Goal: Entertainment & Leisure: Consume media (video, audio)

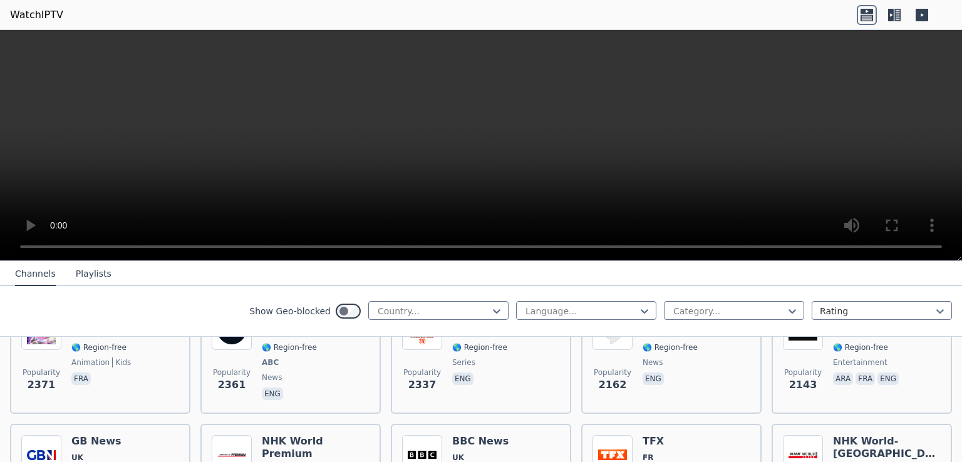
scroll to position [701, 0]
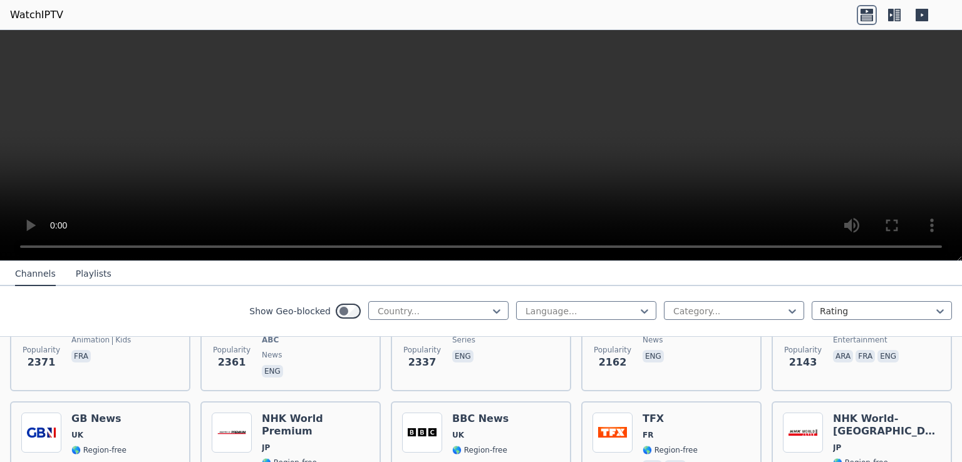
click at [960, 68] on video at bounding box center [481, 145] width 962 height 231
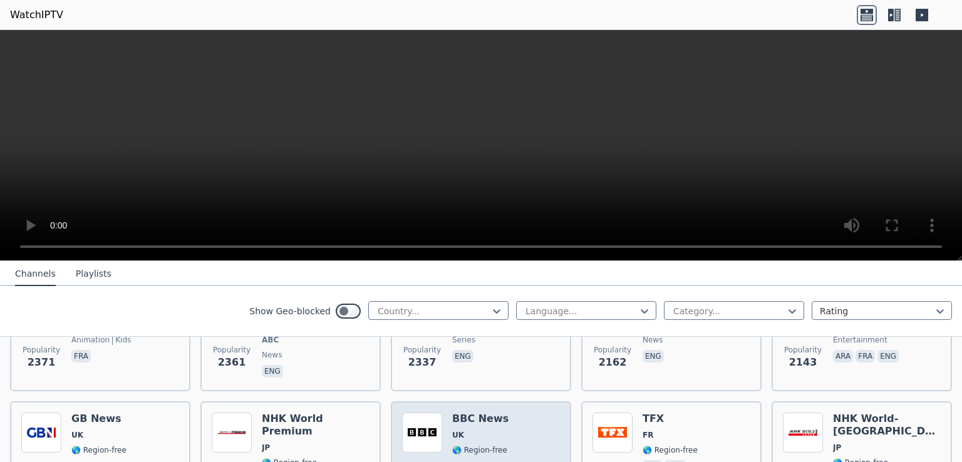
click at [490, 430] on span "UK" at bounding box center [480, 435] width 56 height 10
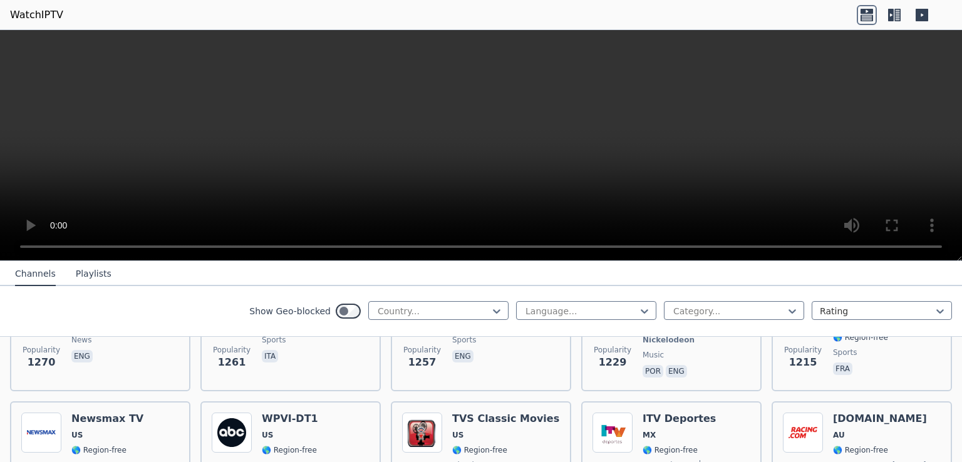
scroll to position [1578, 0]
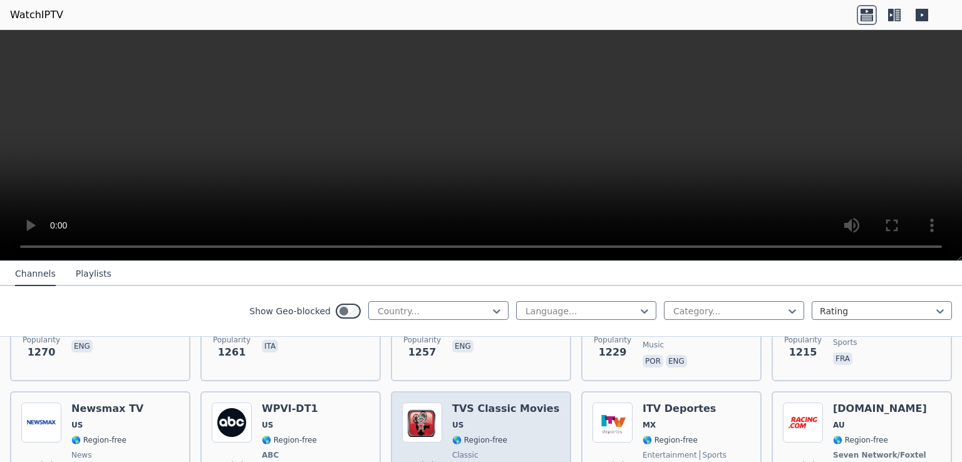
click at [509, 420] on span "US" at bounding box center [505, 425] width 107 height 10
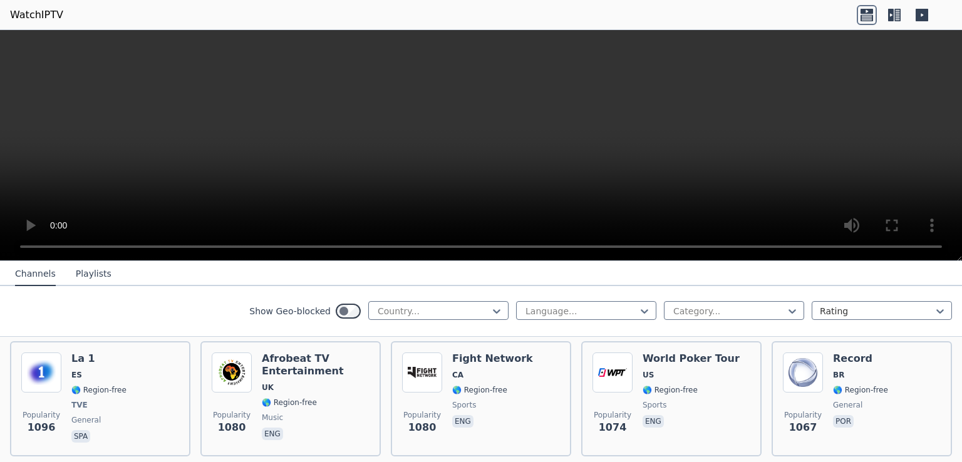
scroll to position [1928, 0]
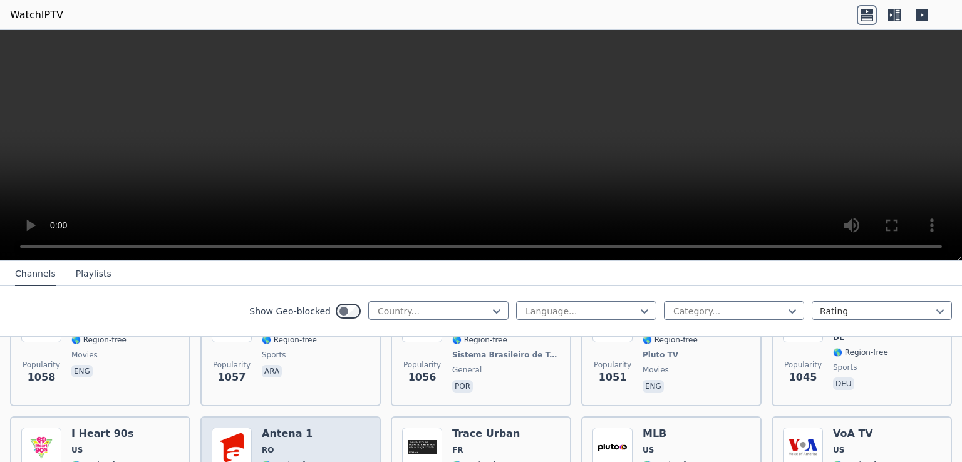
click at [275, 428] on h6 "Antena 1" at bounding box center [297, 434] width 70 height 13
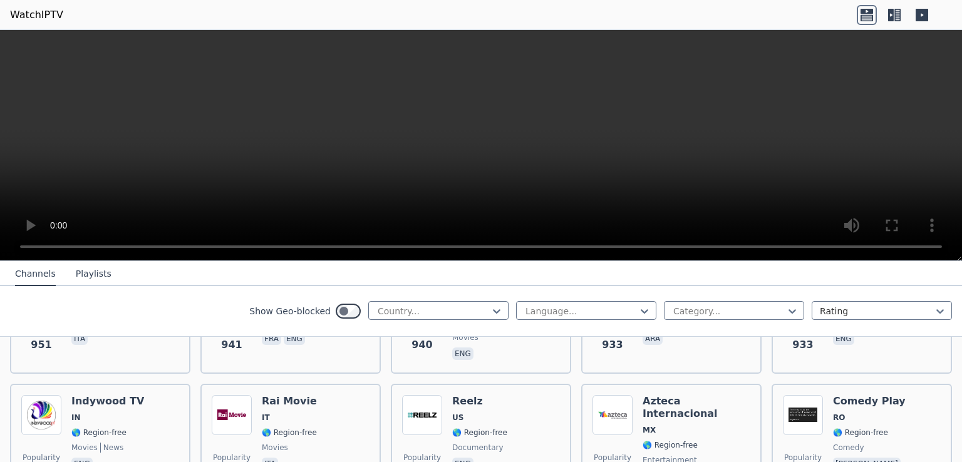
scroll to position [2329, 0]
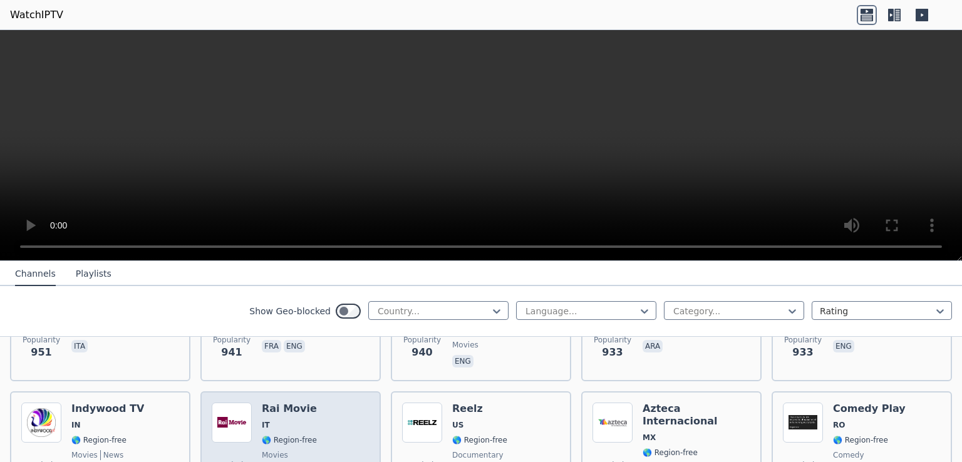
click at [290, 403] on h6 "Rai Movie" at bounding box center [289, 409] width 55 height 13
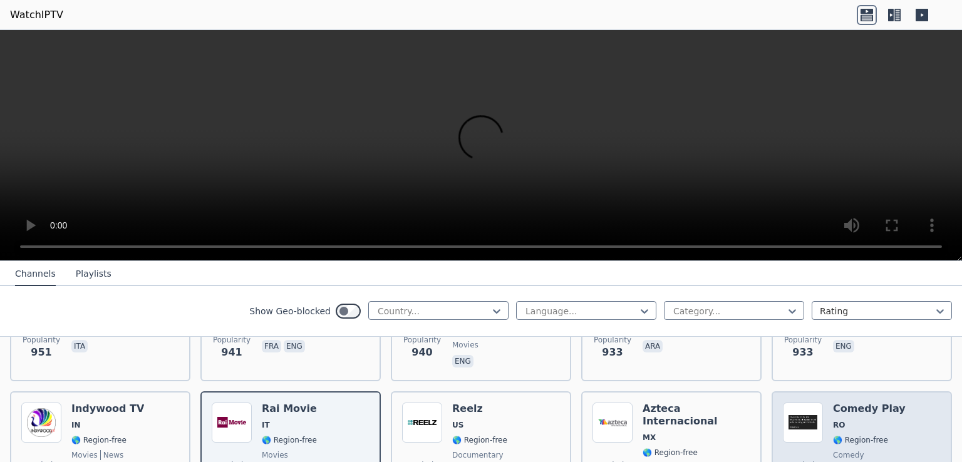
click at [876, 412] on div "Comedy Play RO 🌎 Region-free comedy ron" at bounding box center [869, 448] width 73 height 90
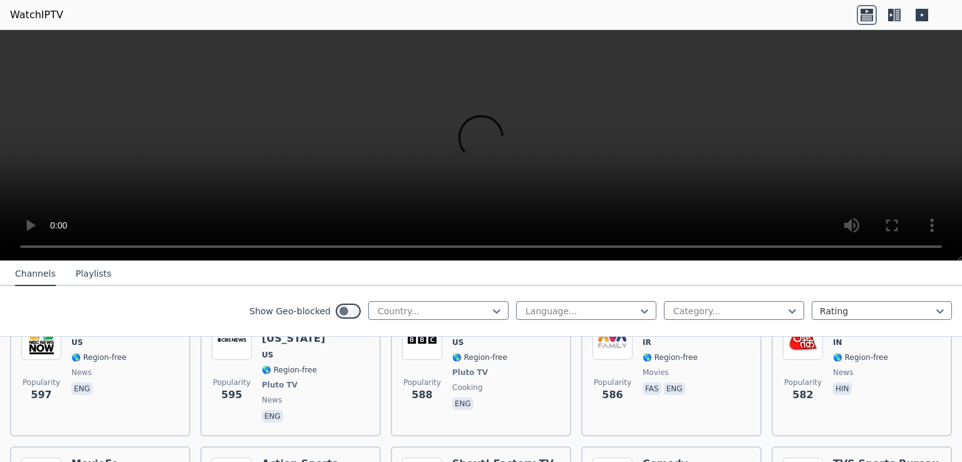
scroll to position [4082, 0]
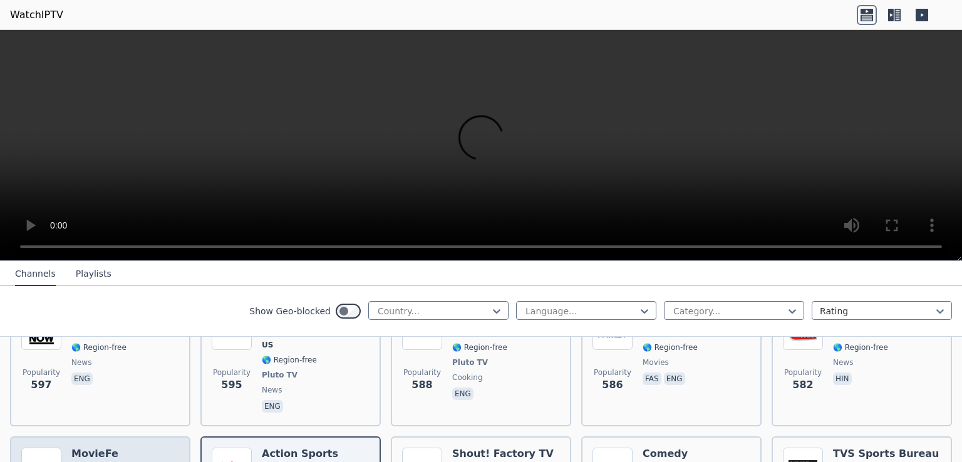
click at [80, 461] on span "CO" at bounding box center [77, 470] width 12 height 10
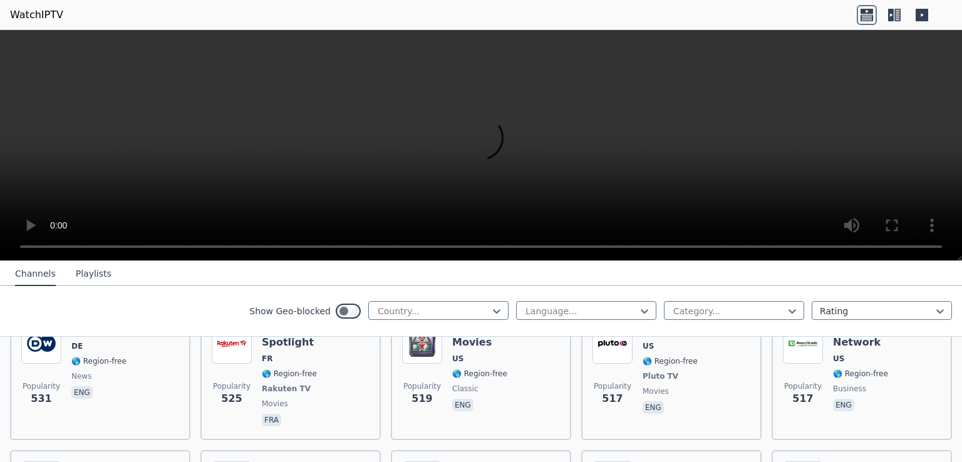
scroll to position [4608, 0]
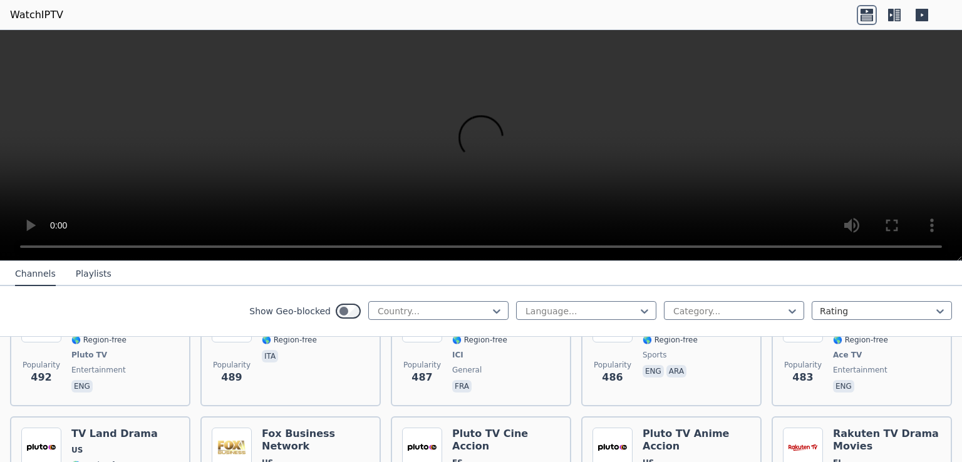
scroll to position [5309, 0]
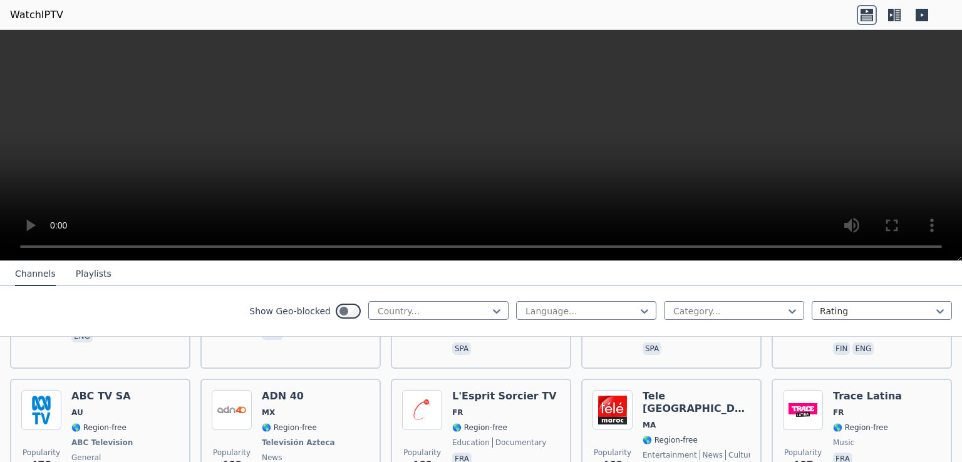
click at [156, 259] on video at bounding box center [481, 145] width 962 height 231
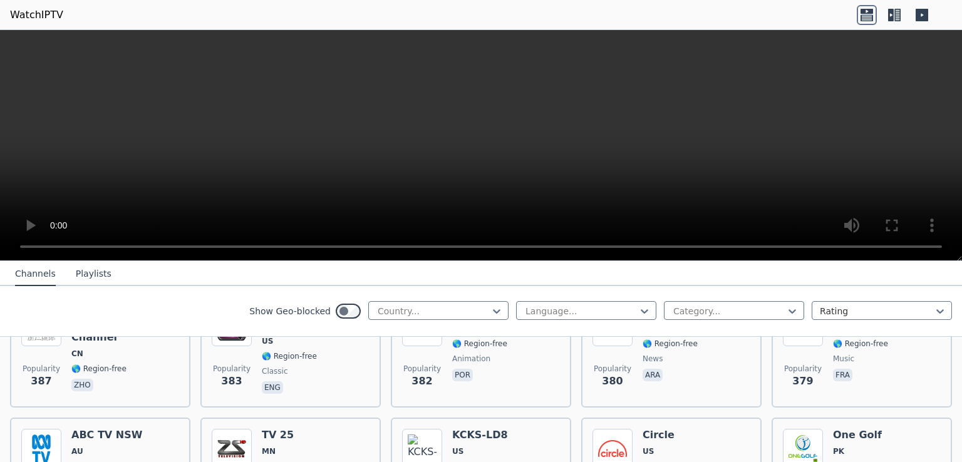
scroll to position [6294, 0]
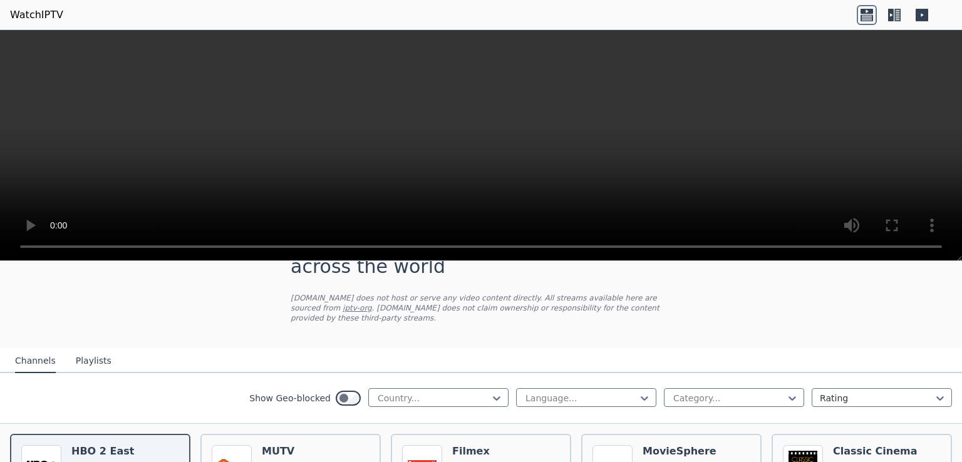
scroll to position [75, 0]
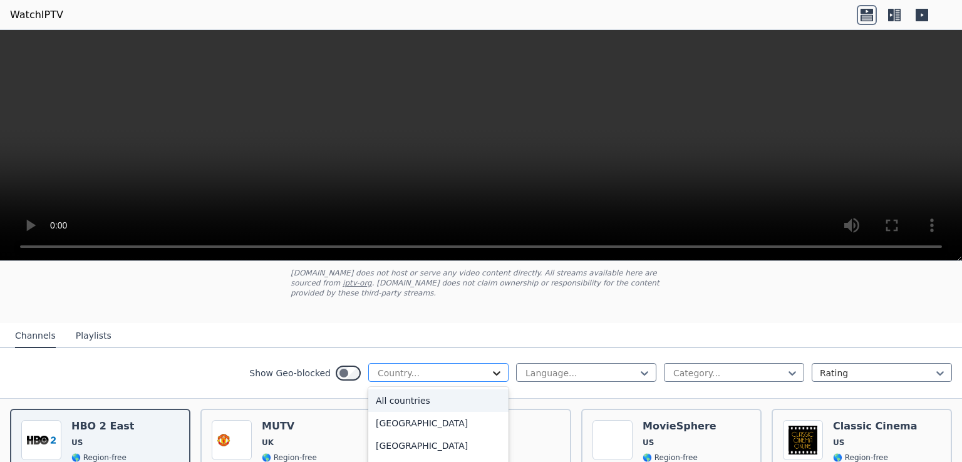
click at [493, 371] on icon at bounding box center [497, 373] width 8 height 4
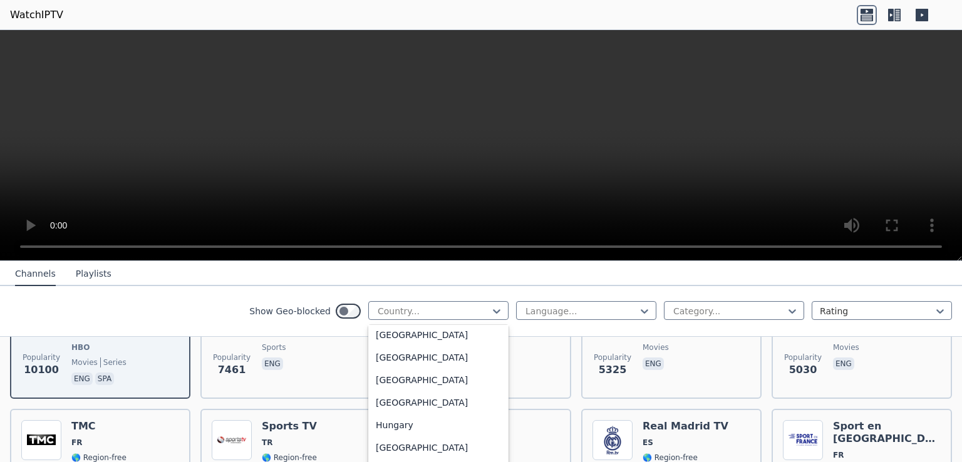
scroll to position [1971, 0]
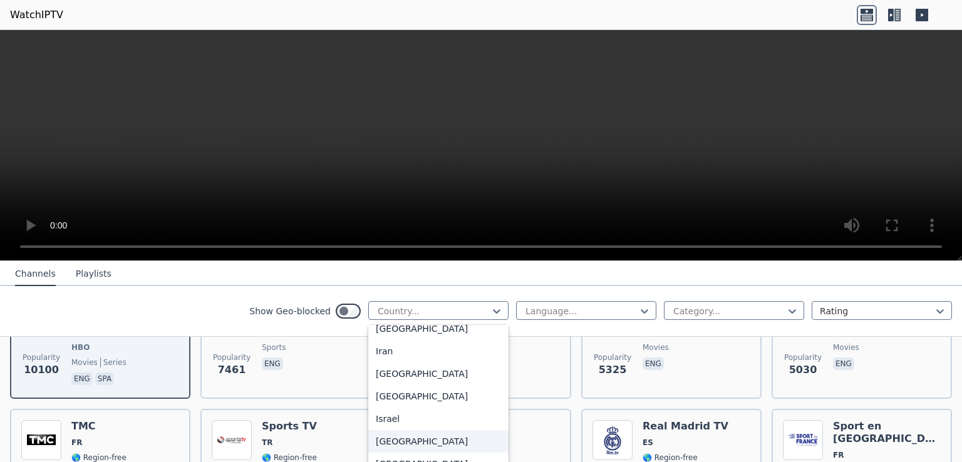
click at [381, 453] on div "[GEOGRAPHIC_DATA]" at bounding box center [438, 441] width 140 height 23
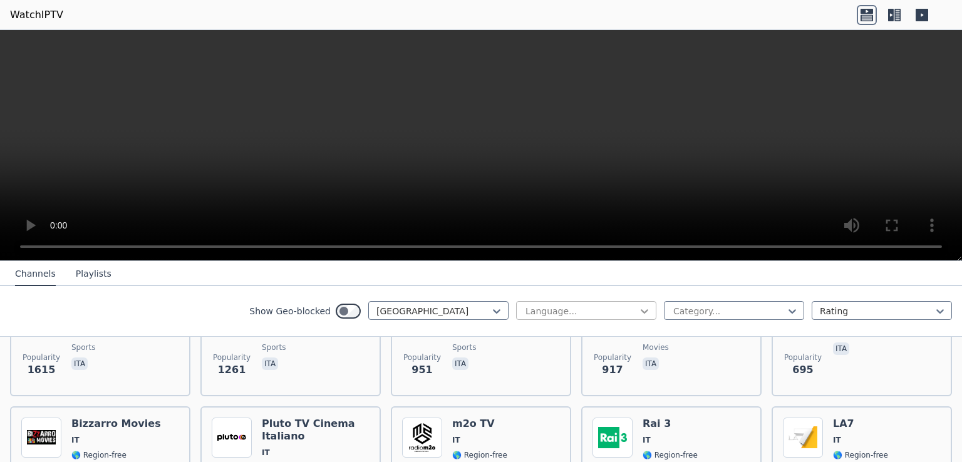
click at [638, 309] on icon at bounding box center [644, 311] width 13 height 13
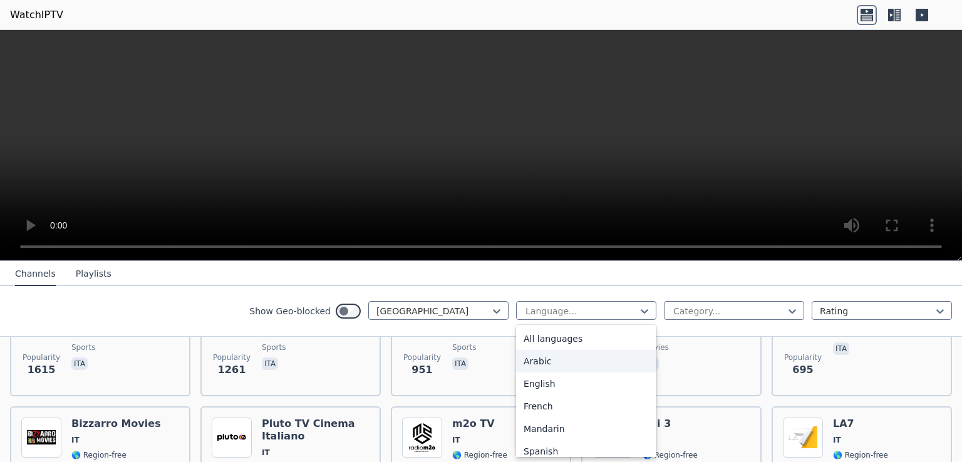
click at [538, 360] on div "Arabic" at bounding box center [586, 361] width 140 height 23
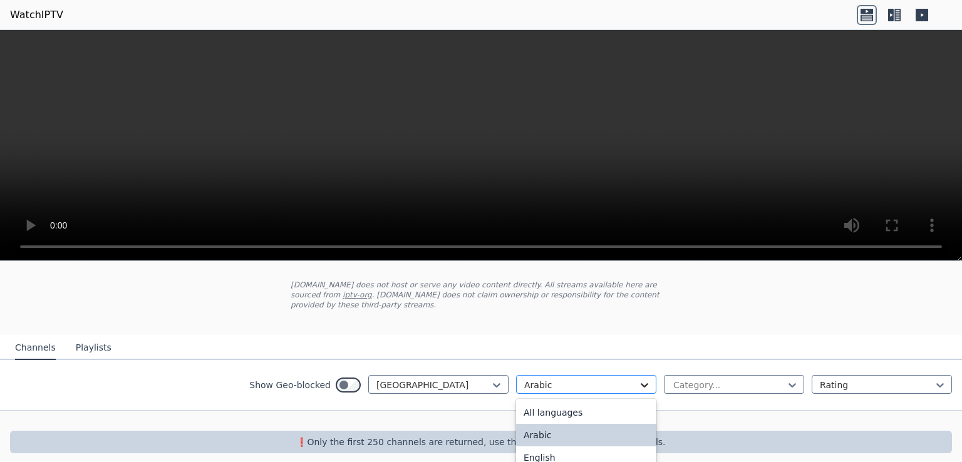
scroll to position [121, 0]
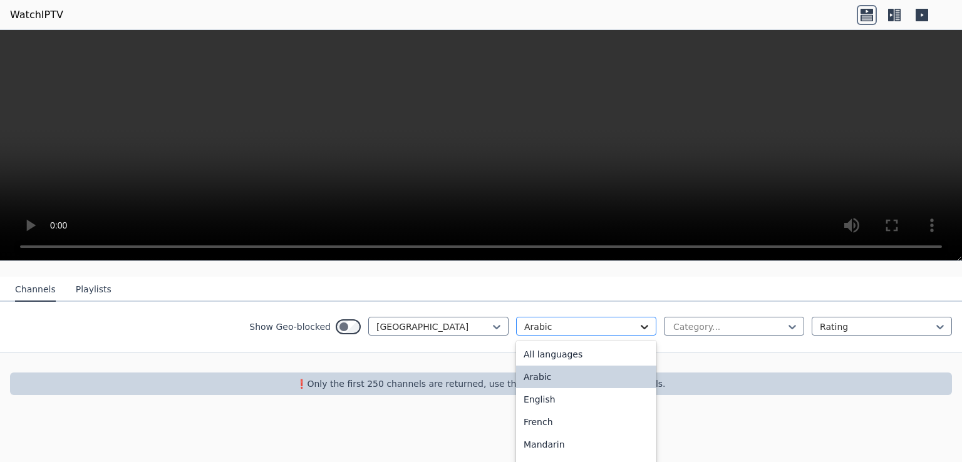
click at [636, 336] on div "option Arabic, selected. 22 results available. Use Up and Down to choose option…" at bounding box center [586, 326] width 140 height 19
click at [537, 388] on div "English" at bounding box center [586, 399] width 140 height 23
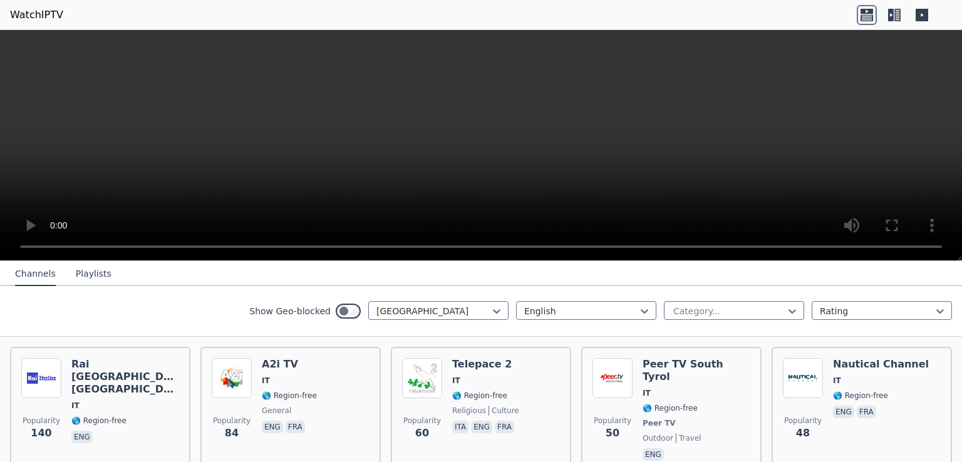
scroll to position [125, 0]
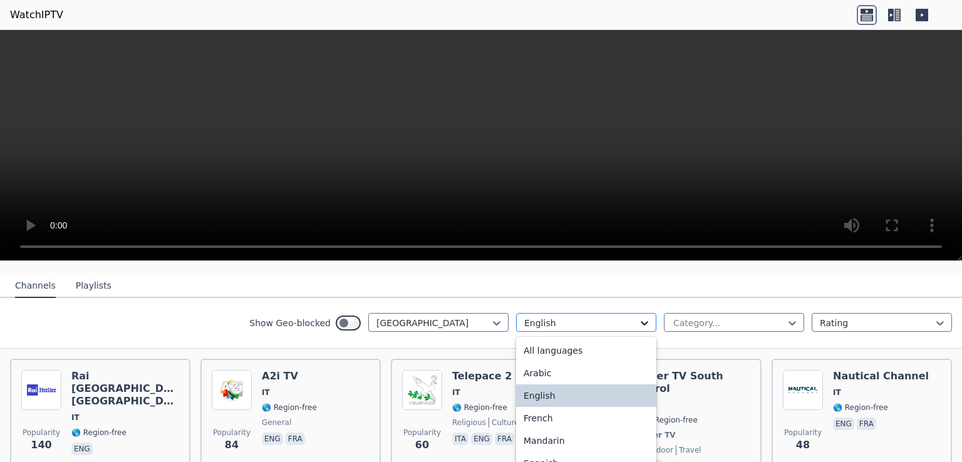
click at [640, 317] on icon at bounding box center [644, 323] width 13 height 13
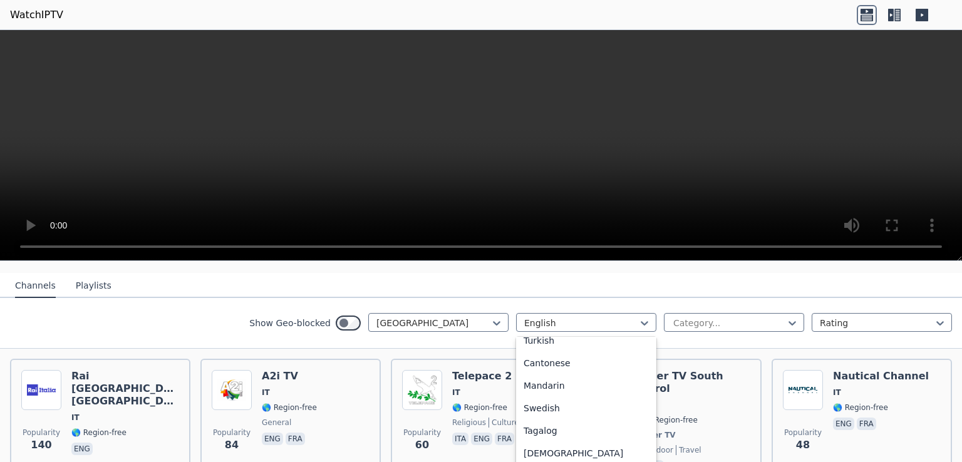
scroll to position [344, 0]
click at [525, 450] on div "Italian" at bounding box center [586, 457] width 140 height 23
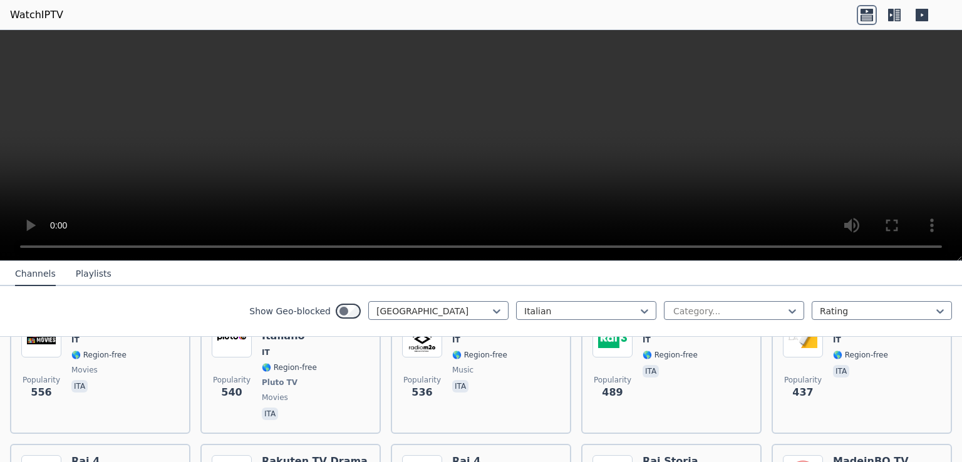
scroll to position [476, 0]
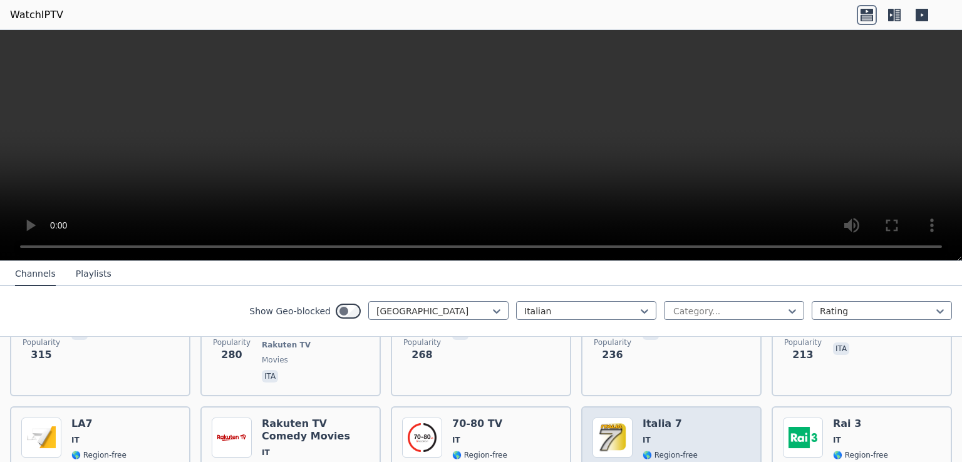
click at [657, 418] on h6 "Italia 7" at bounding box center [669, 424] width 55 height 13
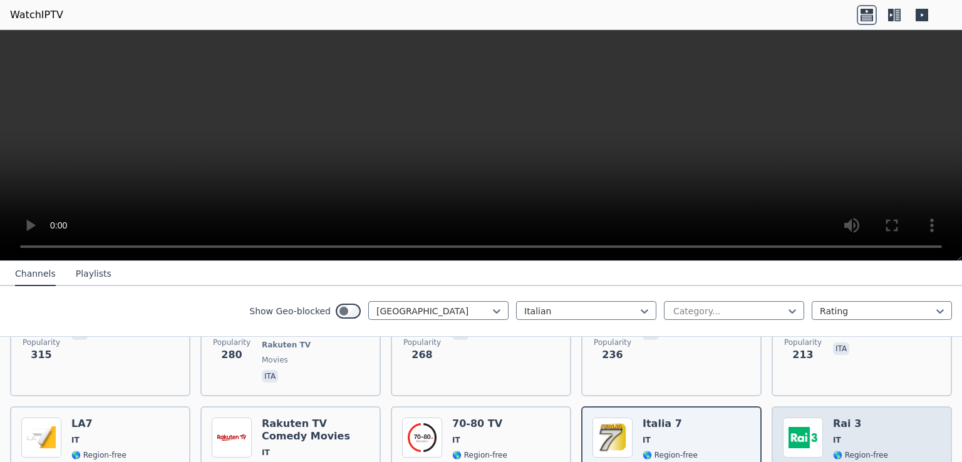
click at [821, 426] on div "Popularity 188 Rai 3 IT 🌎 Region-free ita" at bounding box center [862, 470] width 158 height 105
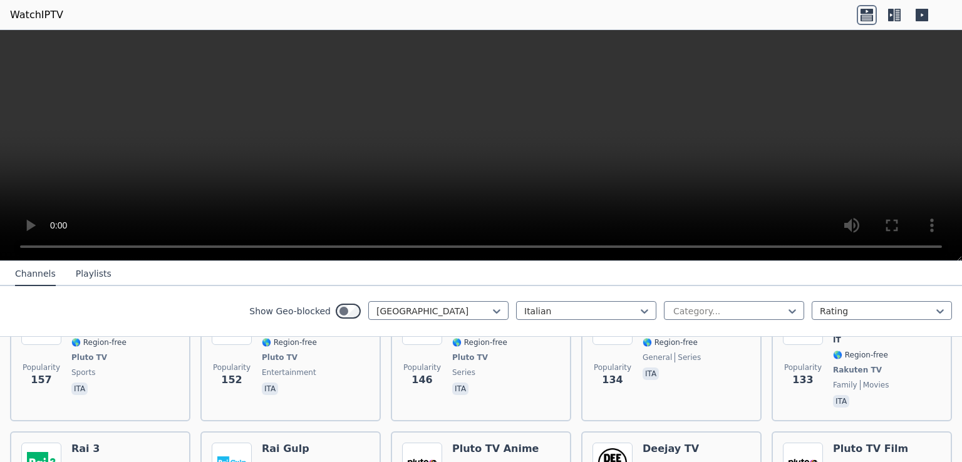
scroll to position [902, 0]
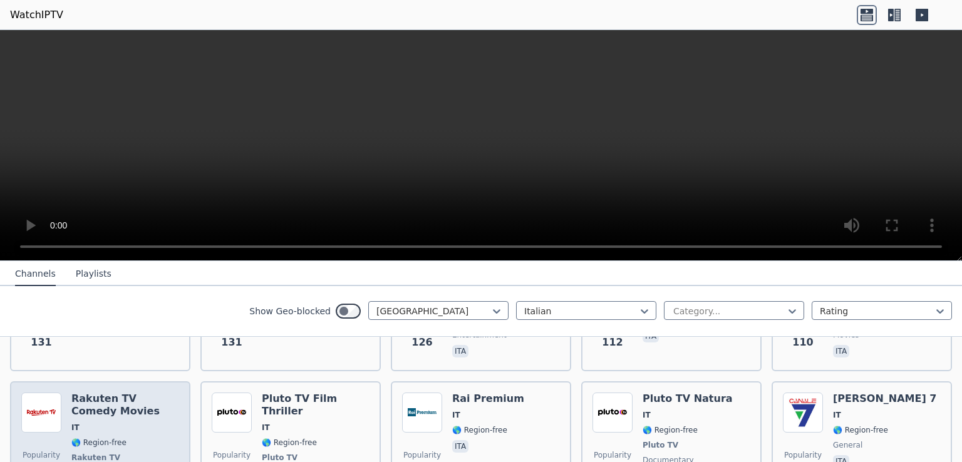
click at [83, 423] on span "IT" at bounding box center [125, 428] width 108 height 10
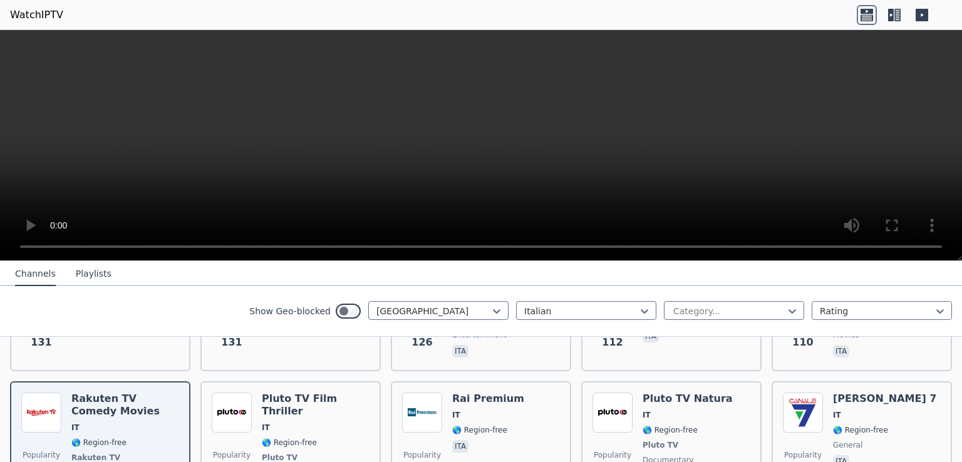
scroll to position [1077, 0]
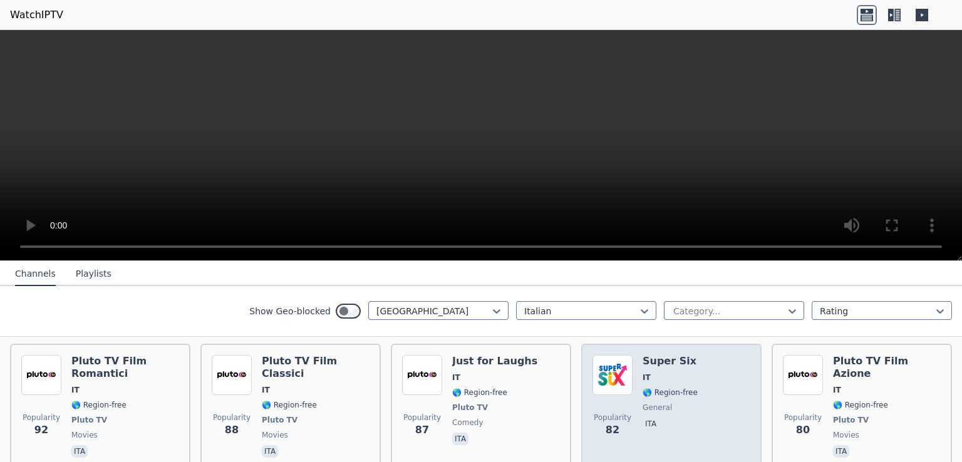
click at [630, 366] on div "Popularity 82 Super Six IT 🌎 Region-free general ita" at bounding box center [671, 407] width 158 height 105
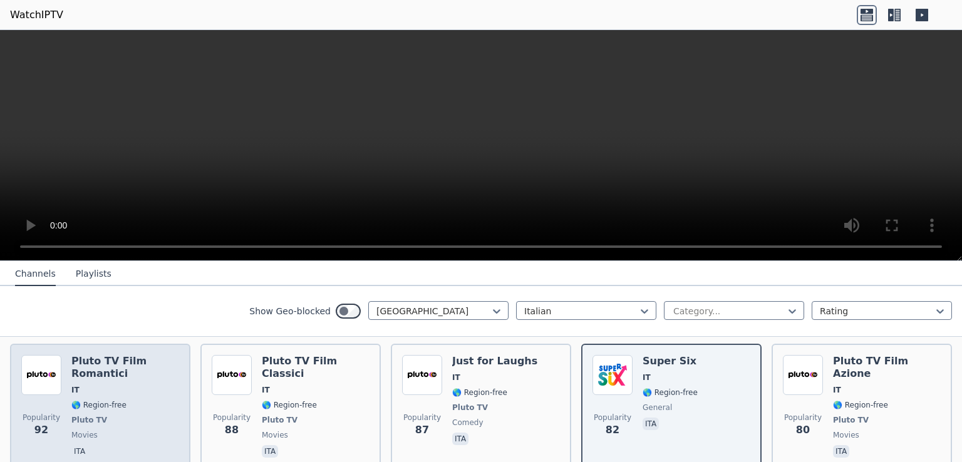
click at [125, 355] on h6 "Pluto TV Film Romantici" at bounding box center [125, 367] width 108 height 25
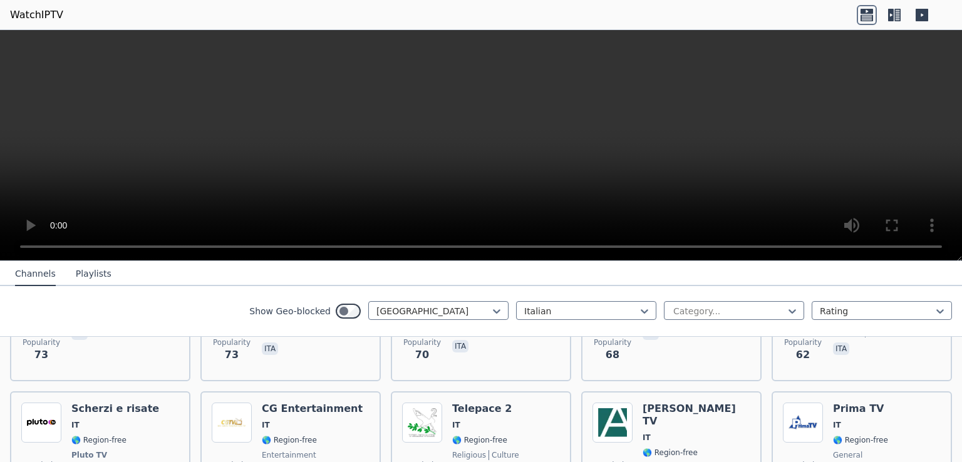
scroll to position [1603, 0]
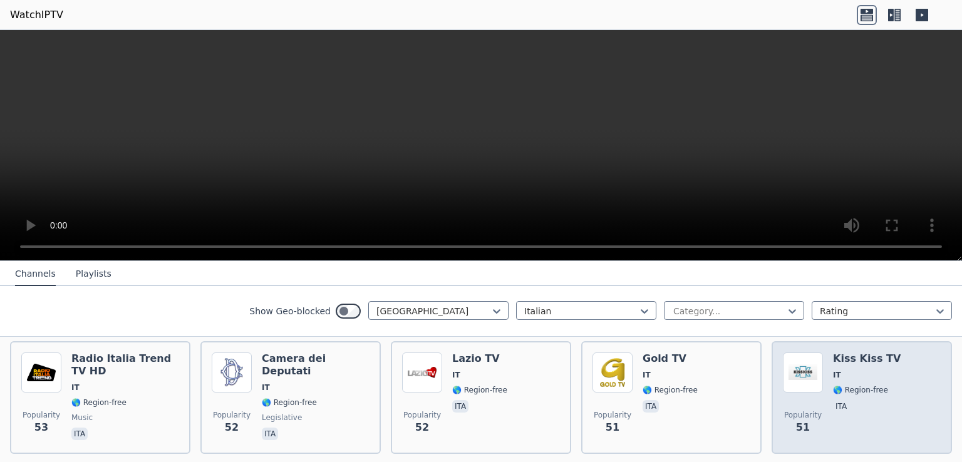
click at [854, 370] on span "IT" at bounding box center [867, 375] width 68 height 10
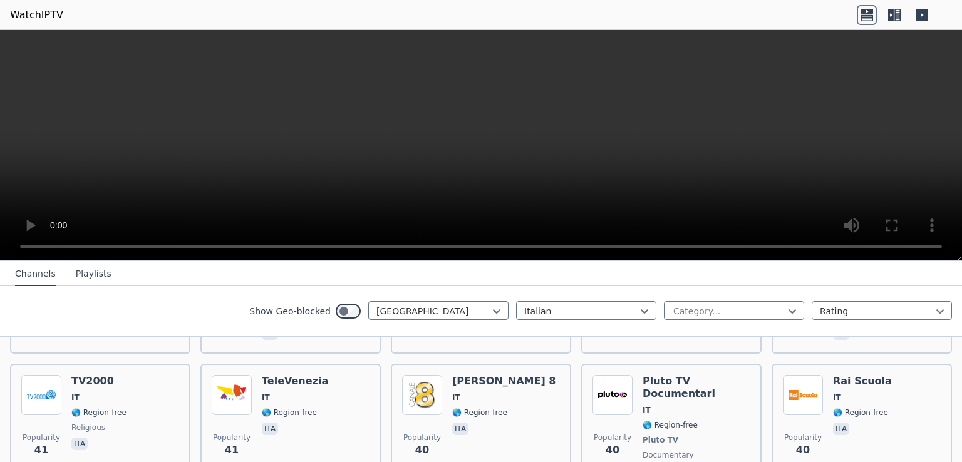
scroll to position [2129, 0]
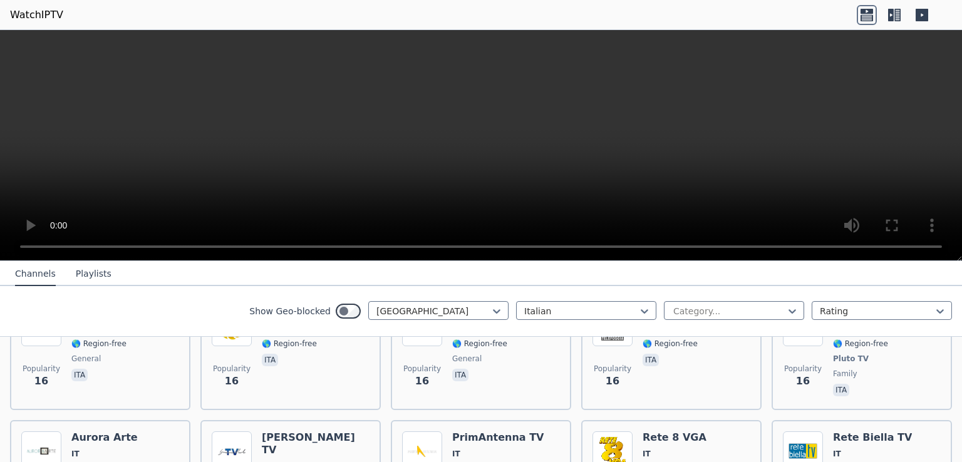
scroll to position [4057, 0]
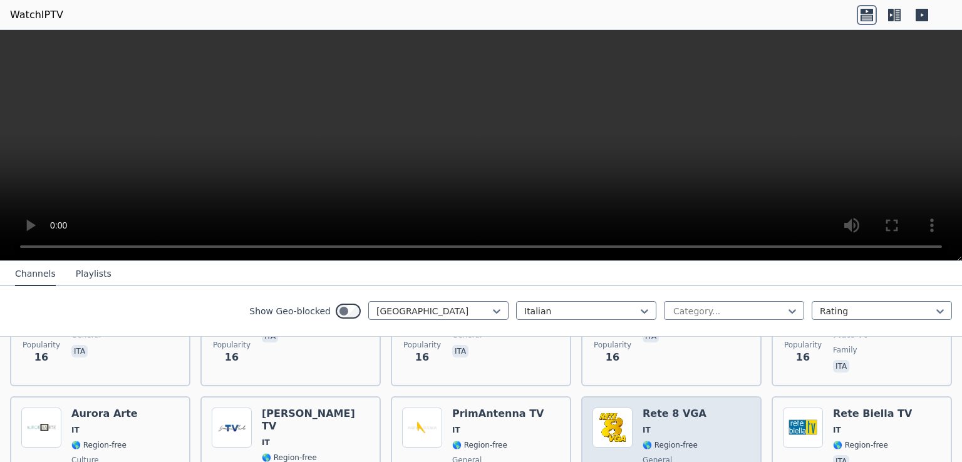
click at [642, 440] on span "🌎 Region-free" at bounding box center [669, 445] width 55 height 10
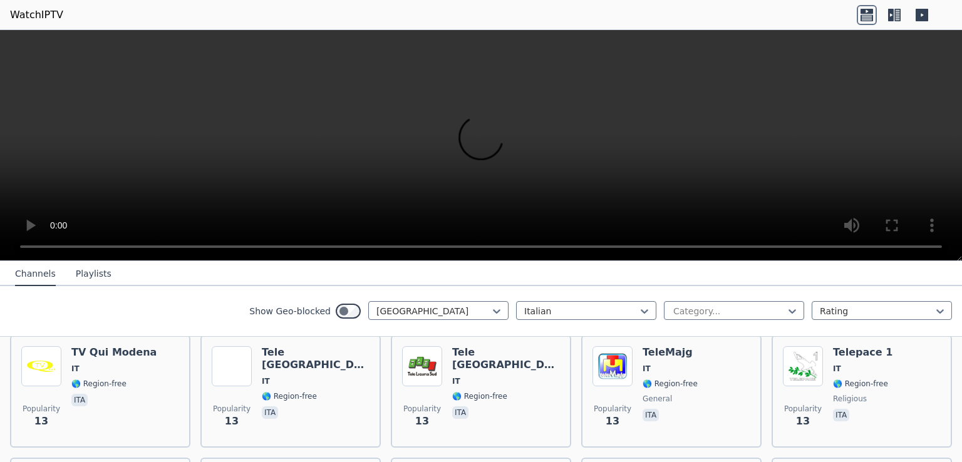
scroll to position [5284, 0]
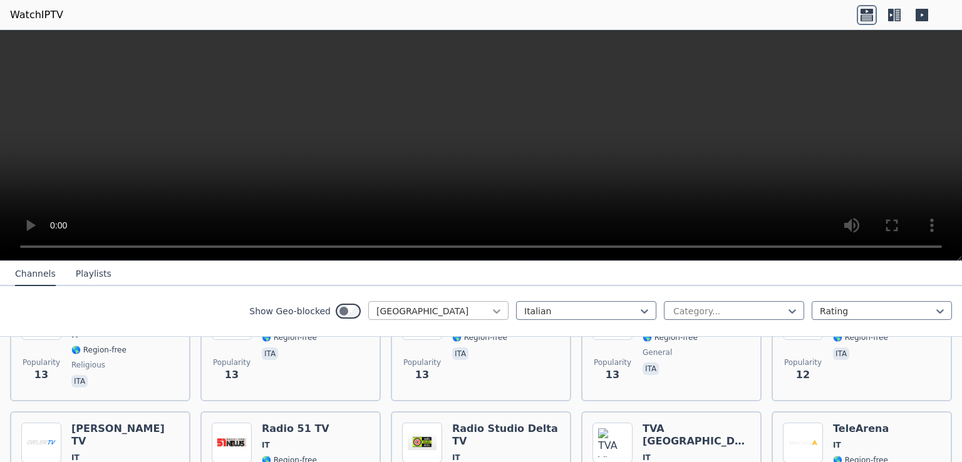
click at [493, 311] on icon at bounding box center [496, 311] width 13 height 13
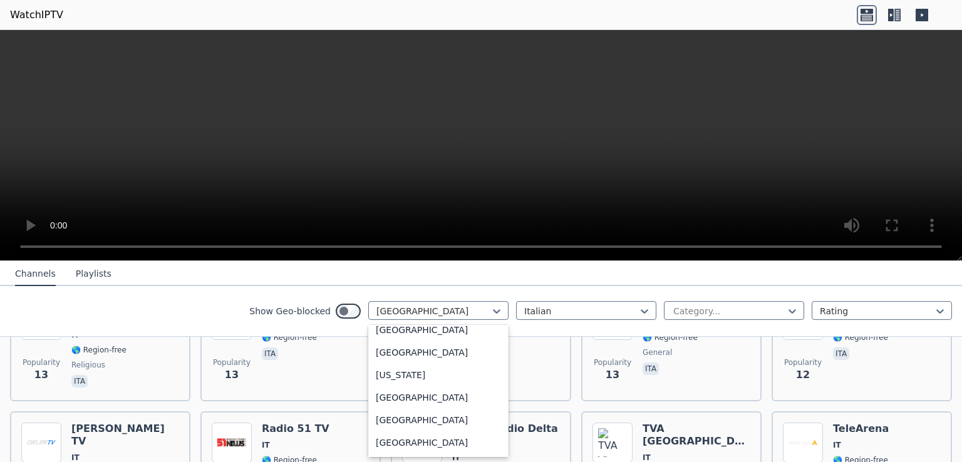
scroll to position [3319, 0]
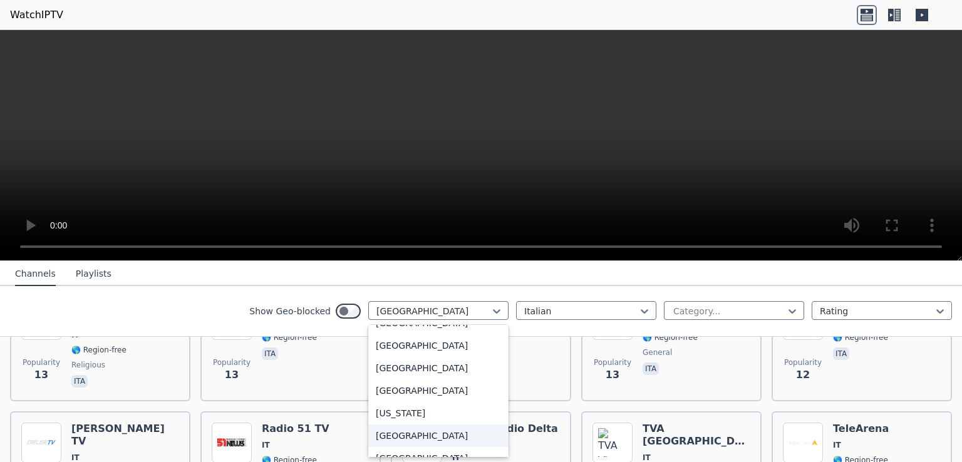
click at [380, 439] on div "[GEOGRAPHIC_DATA]" at bounding box center [438, 435] width 140 height 23
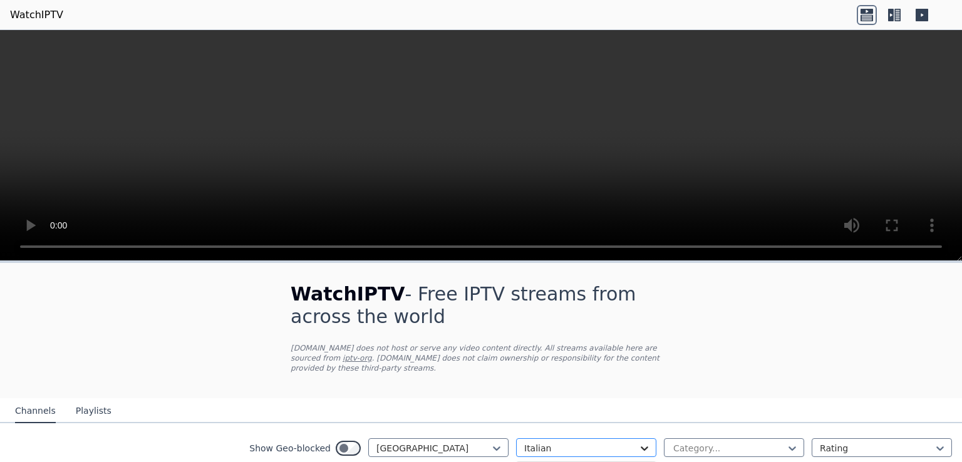
click at [638, 442] on icon at bounding box center [644, 448] width 13 height 13
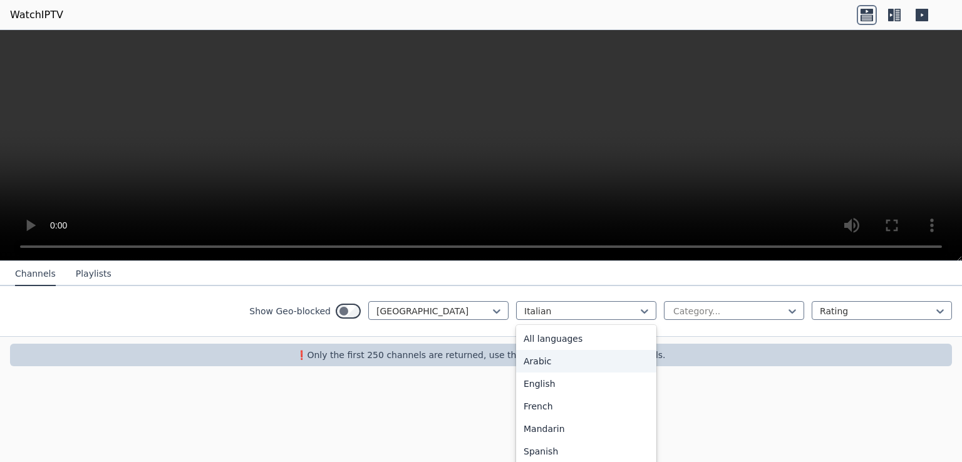
click at [523, 361] on div "Arabic" at bounding box center [586, 361] width 140 height 23
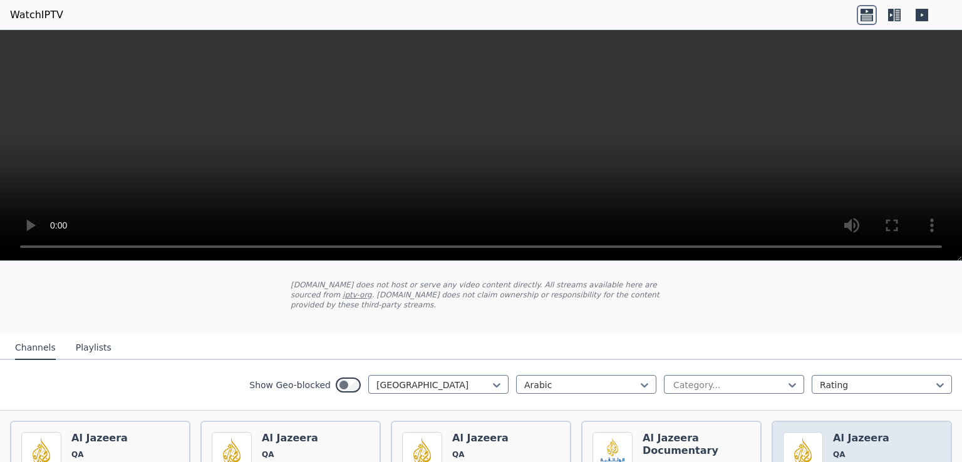
scroll to position [150, 0]
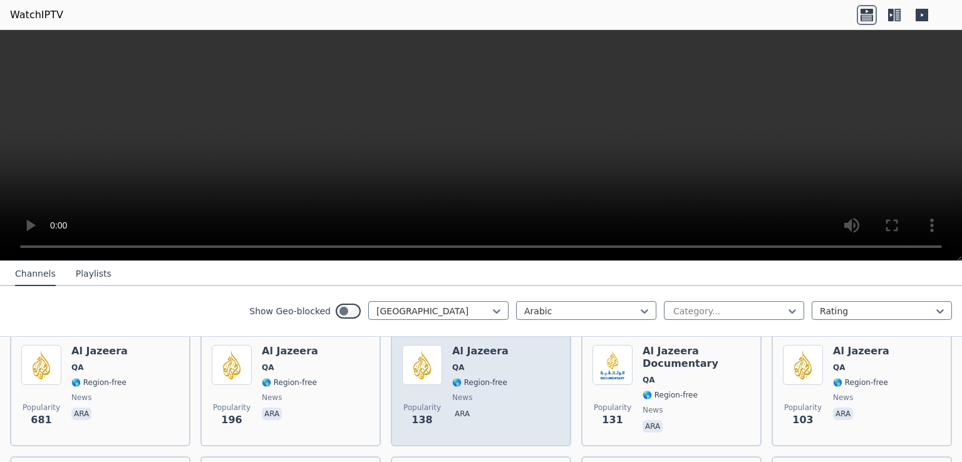
click at [471, 362] on div "Al Jazeera QA 🌎 Region-free news ara" at bounding box center [480, 390] width 56 height 90
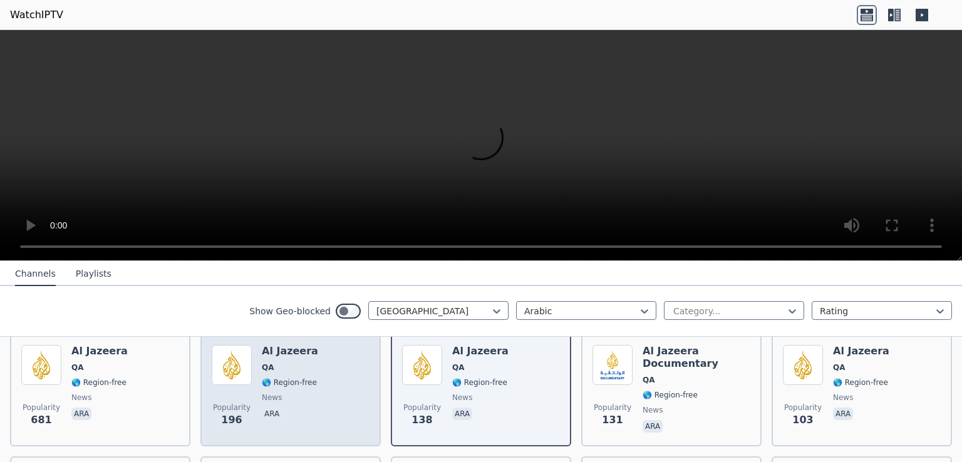
click at [281, 378] on span "🌎 Region-free" at bounding box center [289, 383] width 55 height 10
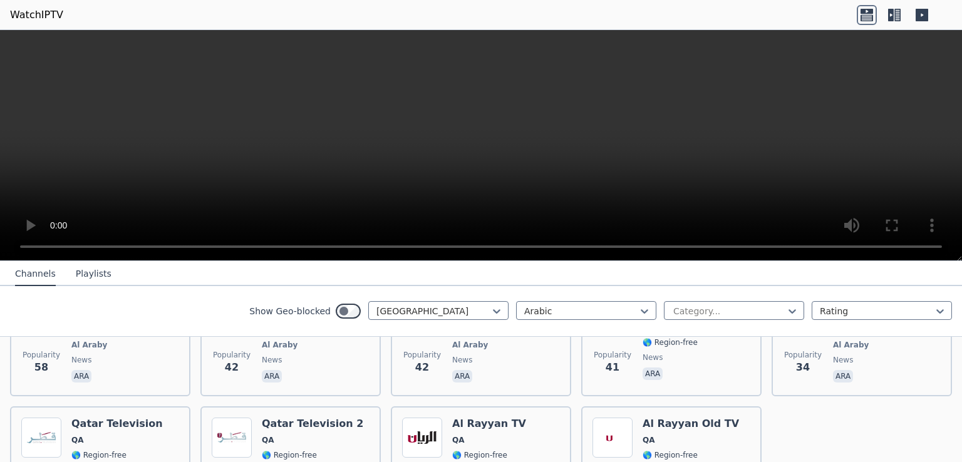
scroll to position [423, 0]
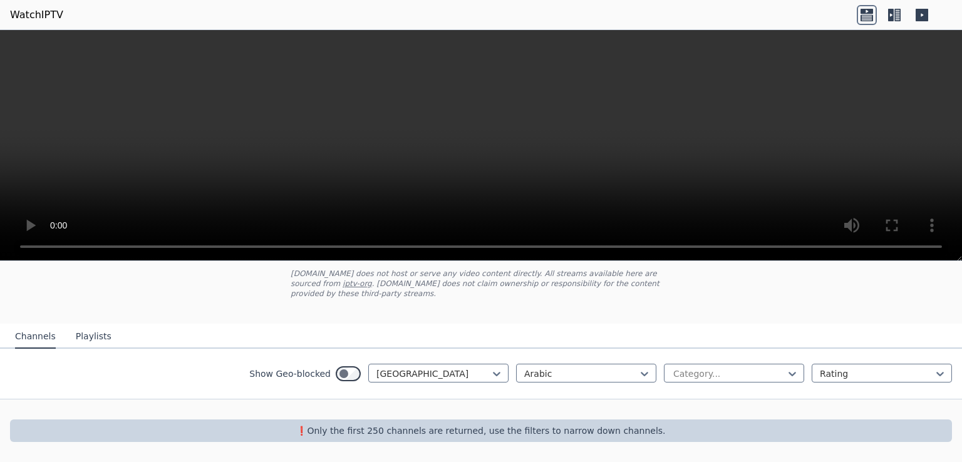
scroll to position [63, 0]
